Goal: Find specific page/section: Find specific page/section

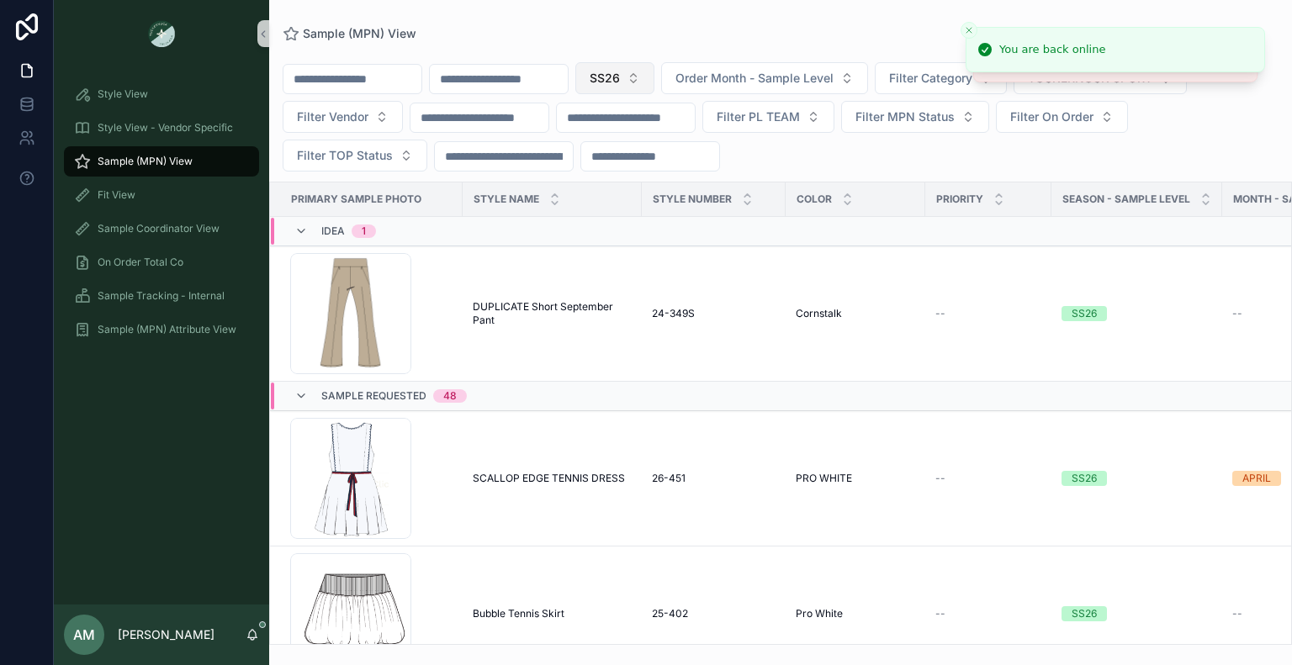
click at [654, 68] on button "SS26" at bounding box center [614, 78] width 79 height 32
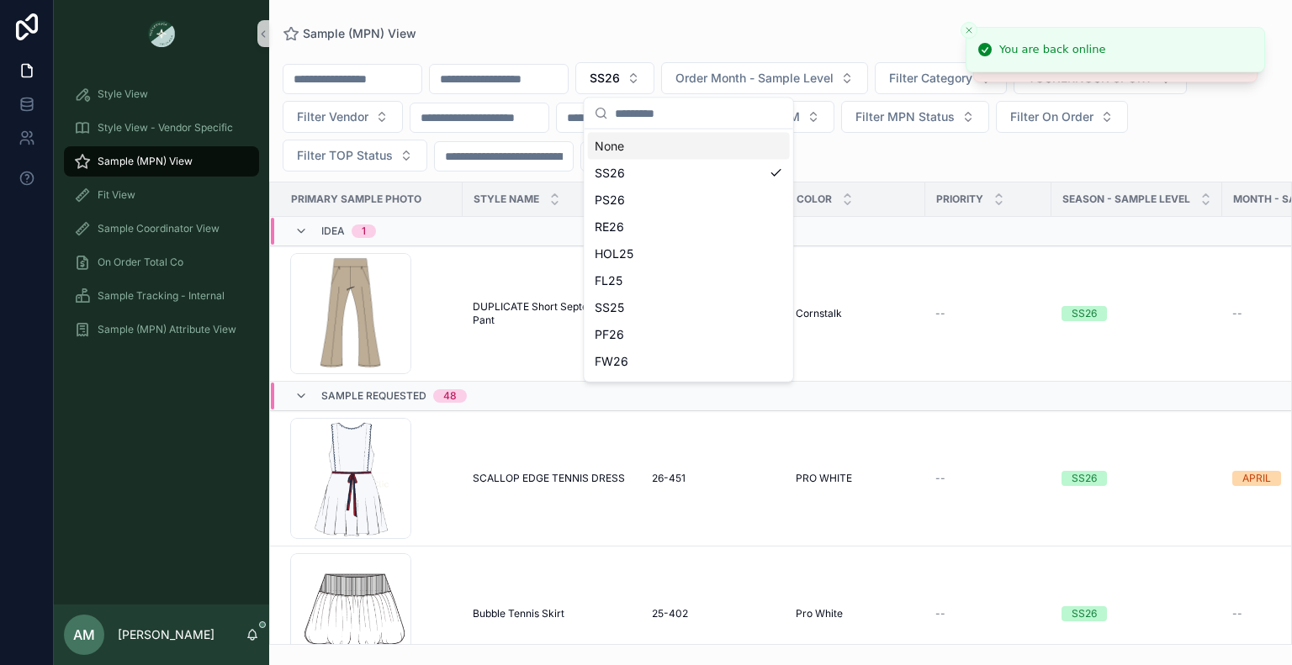
click at [667, 147] on div "None" at bounding box center [689, 146] width 202 height 27
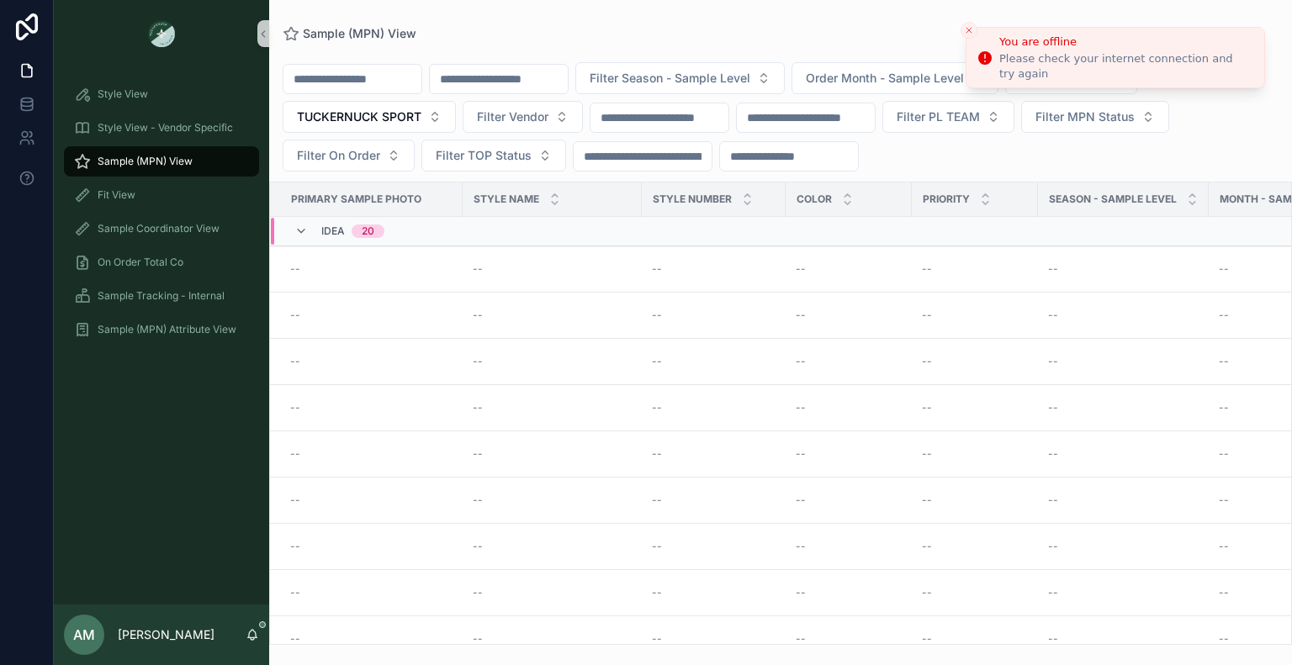
click at [972, 33] on icon "Close toast" at bounding box center [969, 30] width 10 height 10
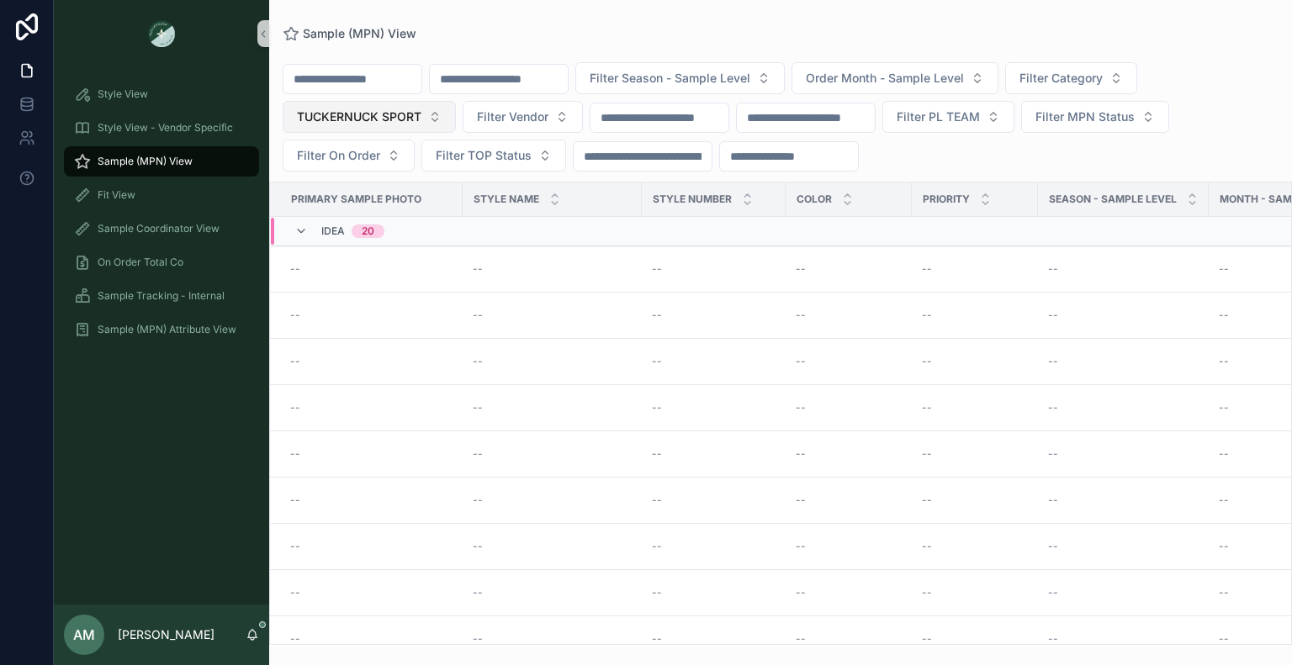
click at [431, 119] on button "TUCKERNUCK SPORT" at bounding box center [369, 117] width 173 height 32
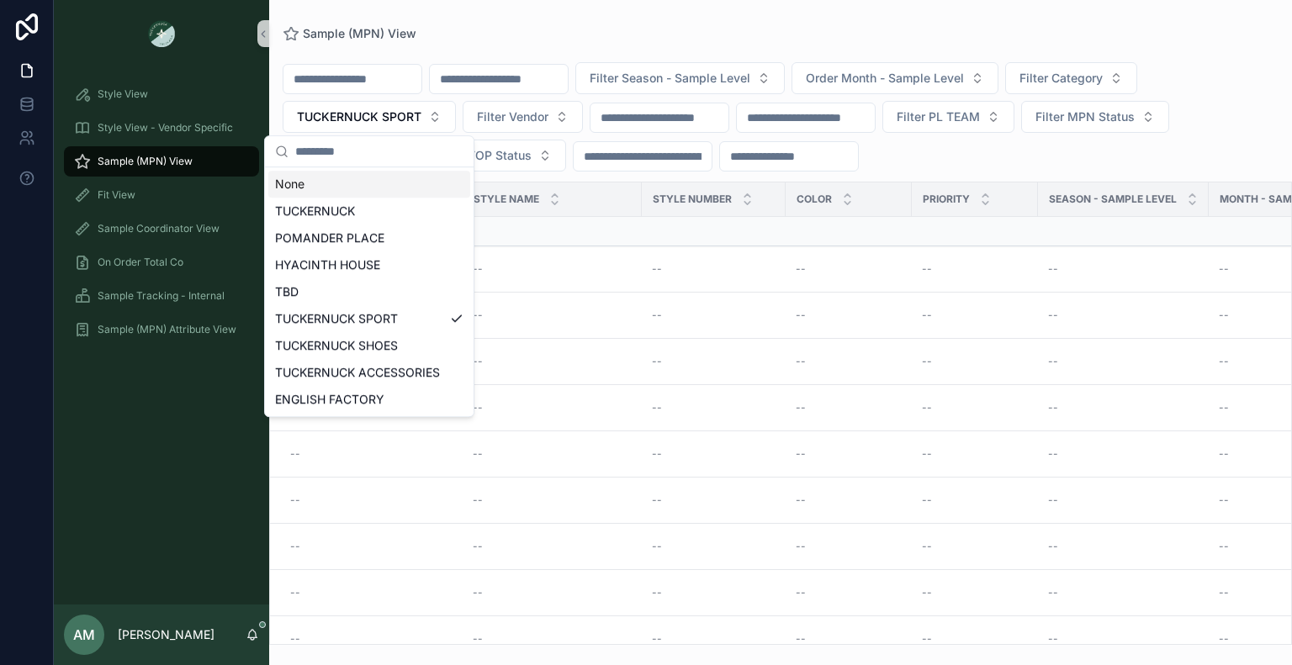
click at [379, 178] on div "None" at bounding box center [369, 184] width 202 height 27
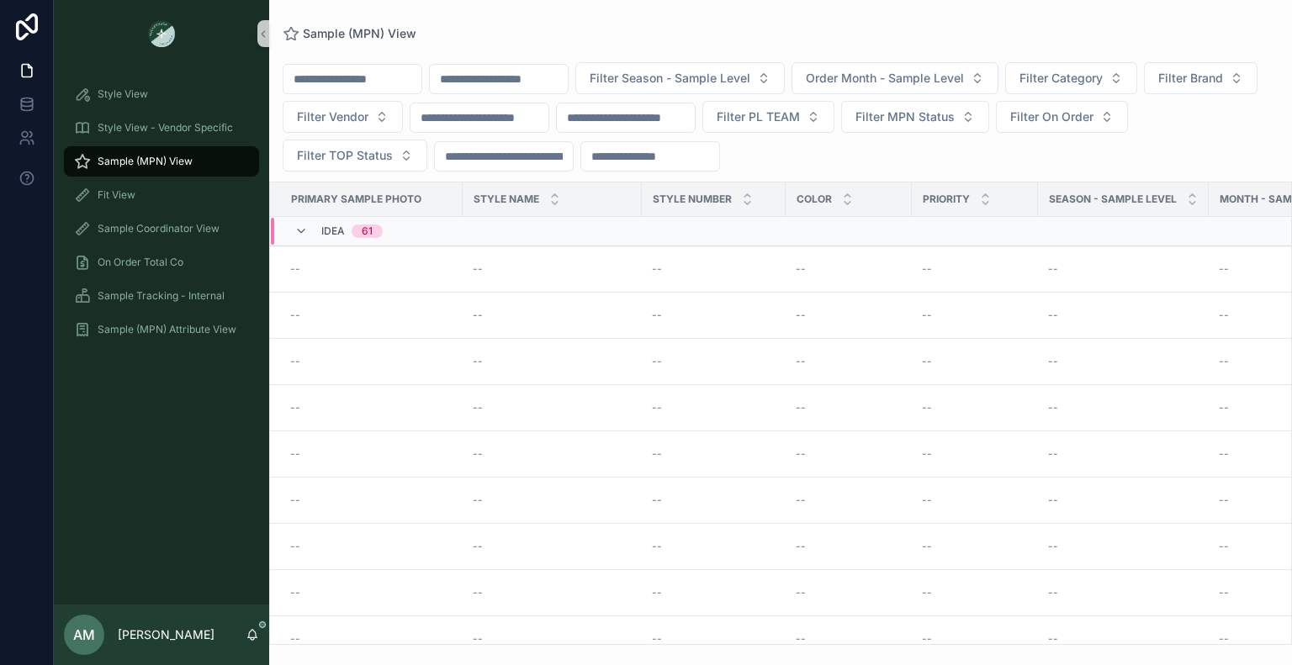
click at [515, 82] on input "scrollable content" at bounding box center [499, 79] width 138 height 24
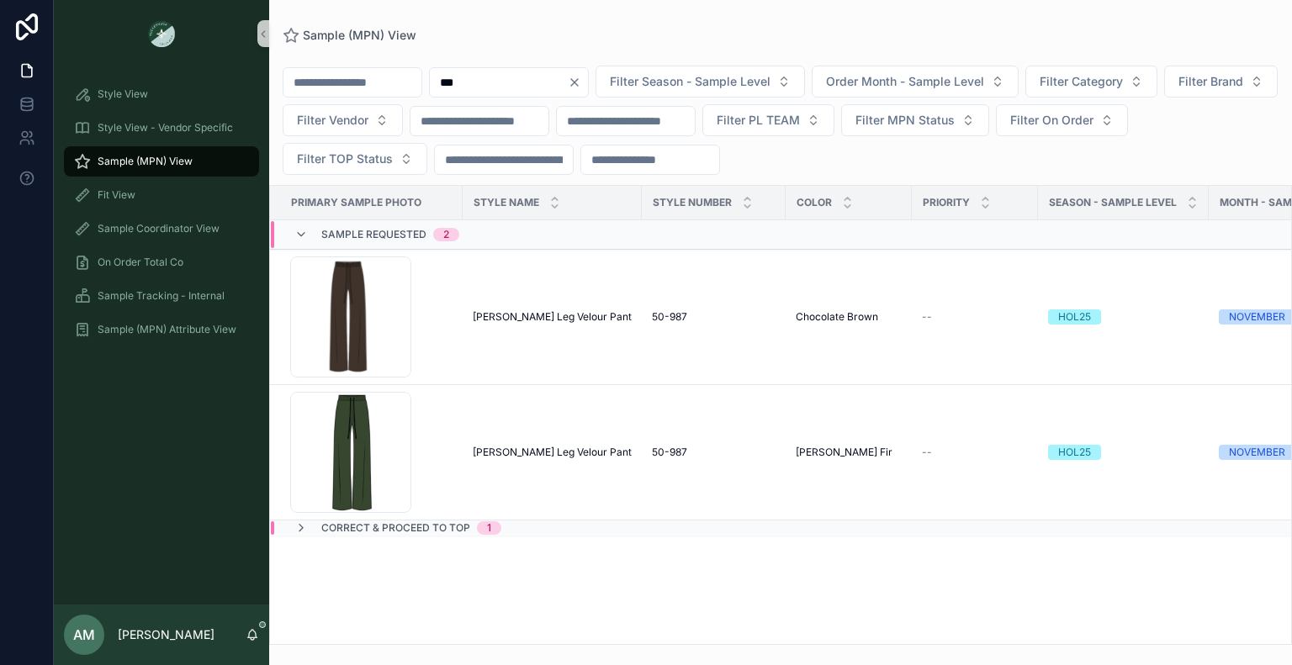
type input "***"
click at [544, 527] on div "Correct & Proceed to TOP 1" at bounding box center [528, 528] width 514 height 13
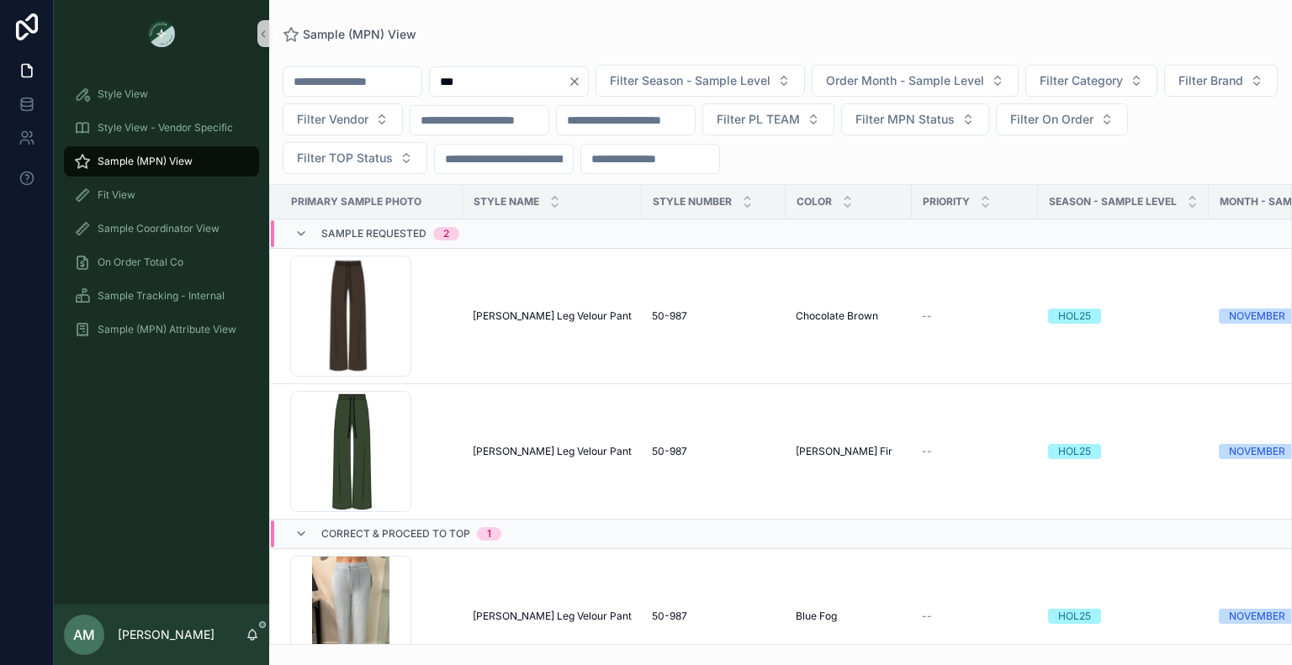
scroll to position [49, 0]
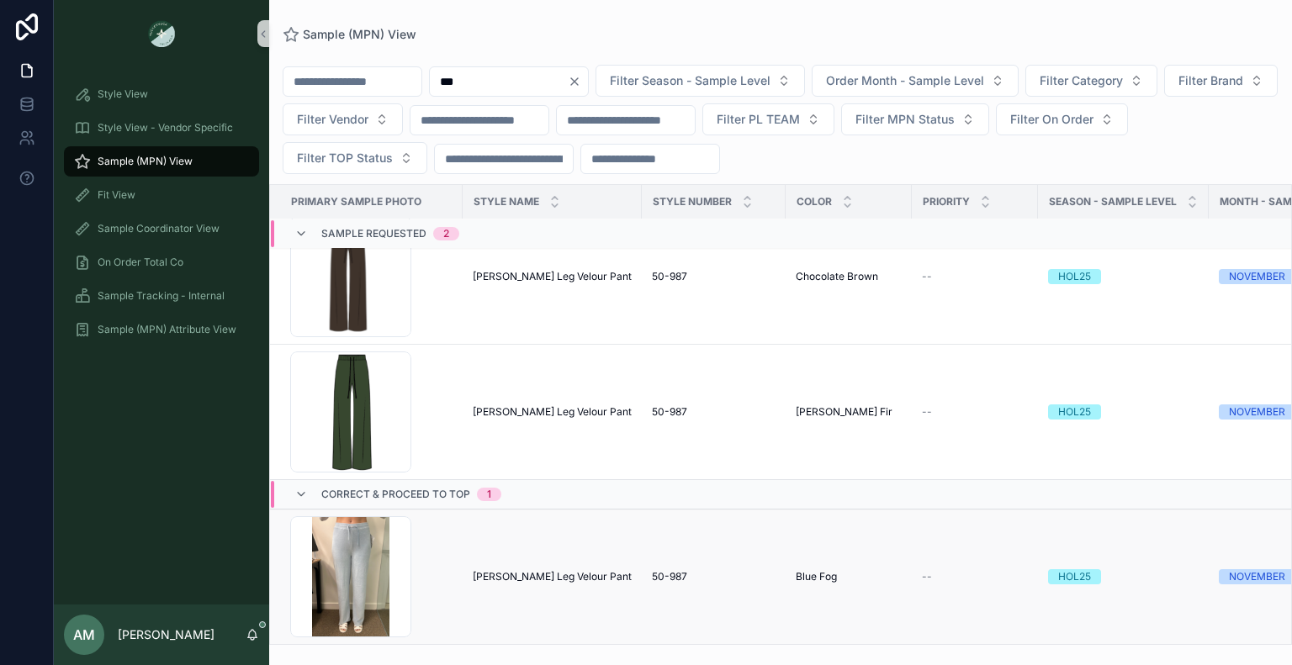
click at [749, 556] on td "50-987 50-987" at bounding box center [714, 576] width 144 height 135
click at [715, 570] on div "50-987 50-987" at bounding box center [714, 576] width 124 height 13
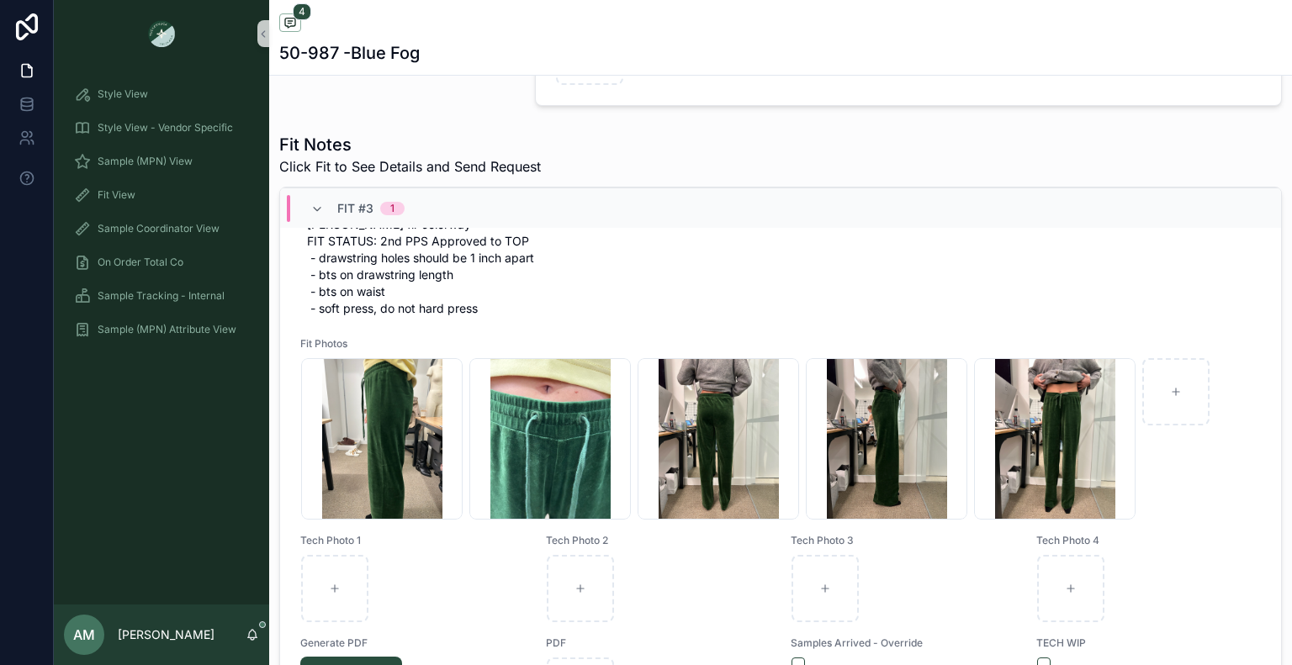
scroll to position [1546, 0]
